Goal: Find specific page/section: Find specific page/section

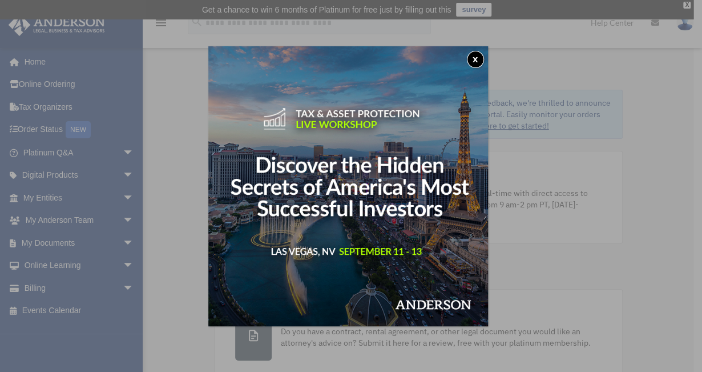
click at [55, 150] on div "x" at bounding box center [351, 186] width 702 height 372
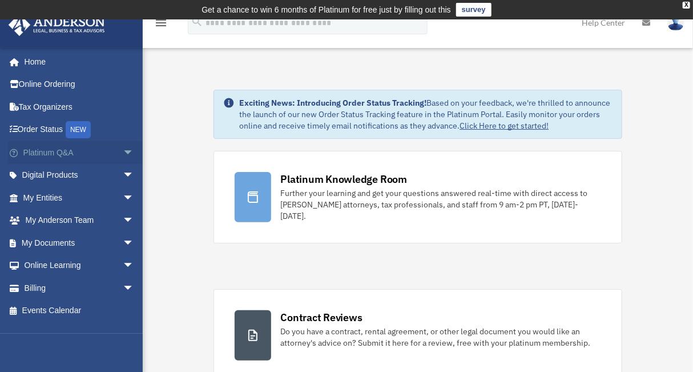
click at [123, 148] on span "arrow_drop_down" at bounding box center [134, 152] width 23 height 23
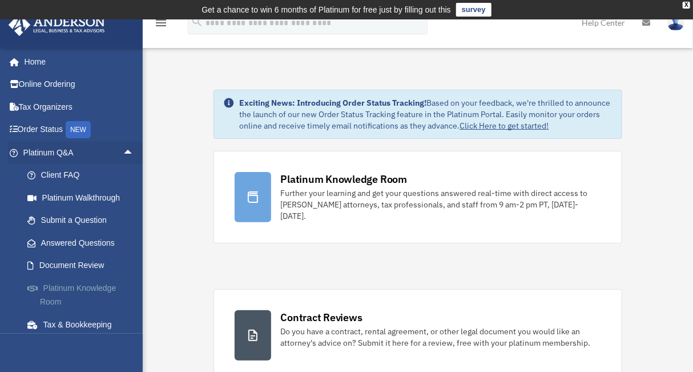
click at [94, 286] on link "Platinum Knowledge Room" at bounding box center [83, 294] width 135 height 37
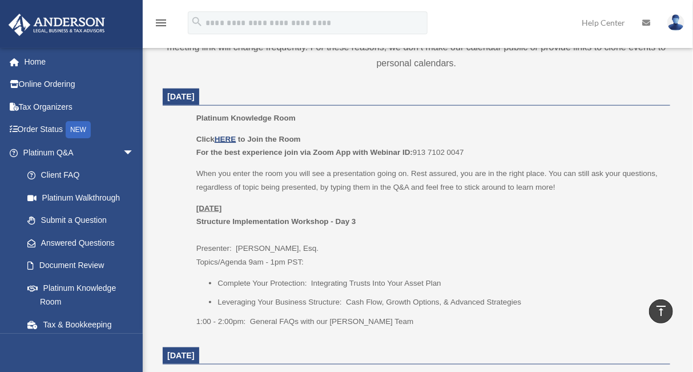
scroll to position [485, 0]
click at [228, 138] on u "HERE" at bounding box center [225, 139] width 21 height 9
